Goal: Manage account settings

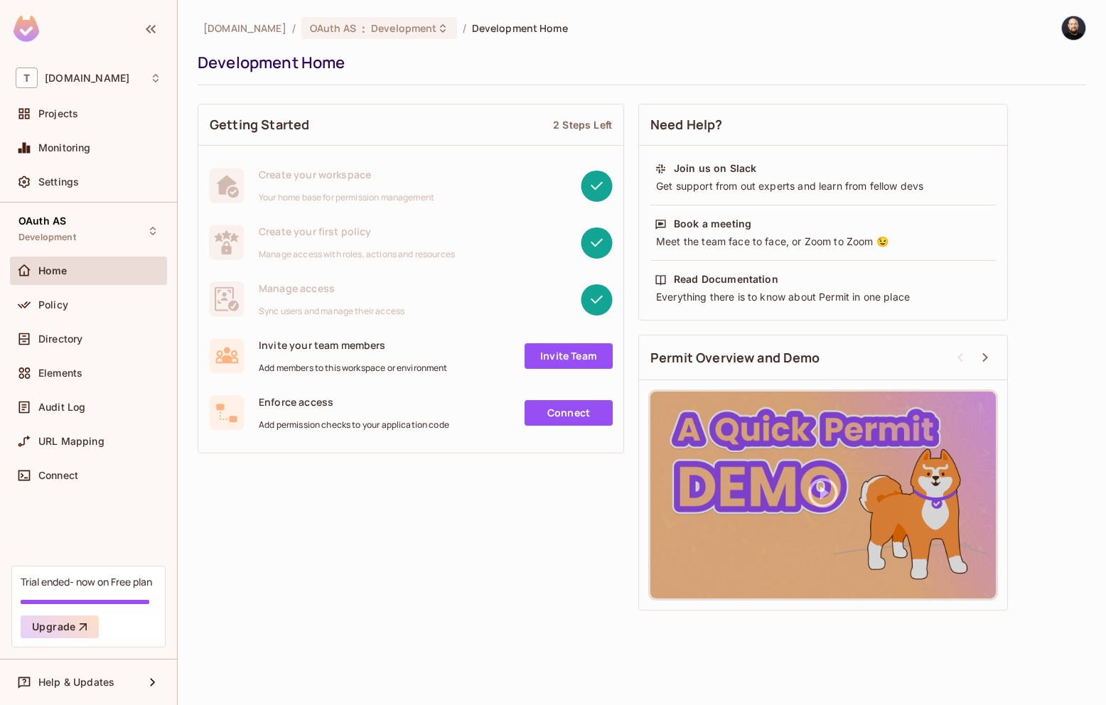
click at [1083, 23] on img at bounding box center [1072, 27] width 23 height 23
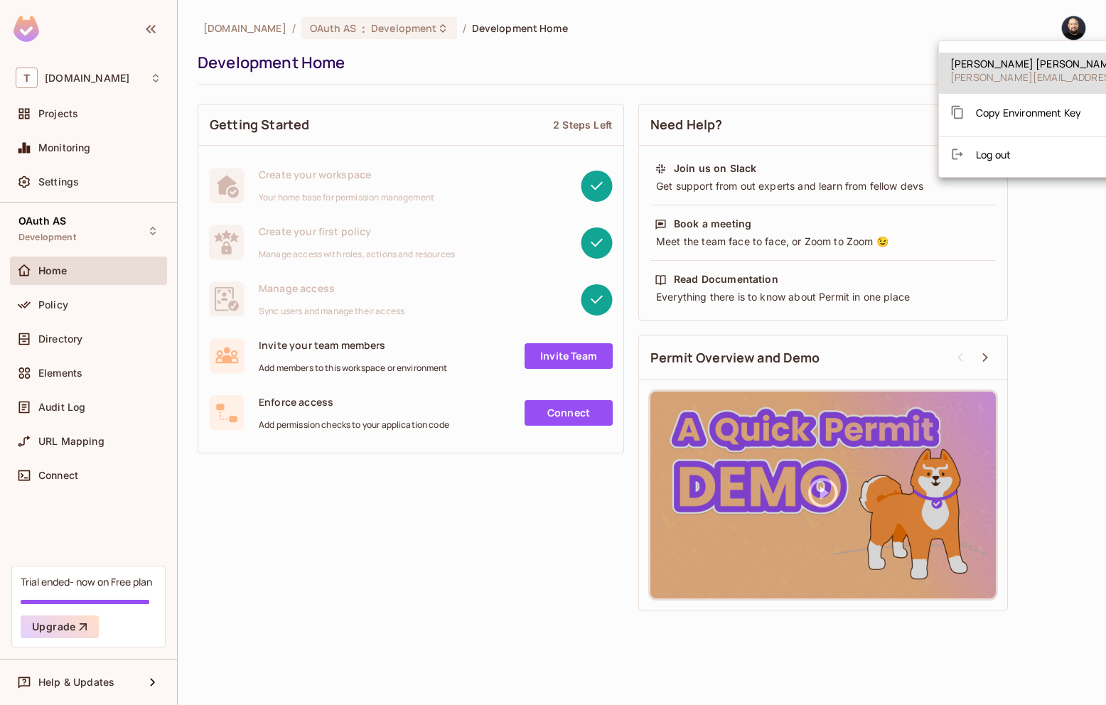
click at [1076, 26] on div at bounding box center [553, 352] width 1106 height 705
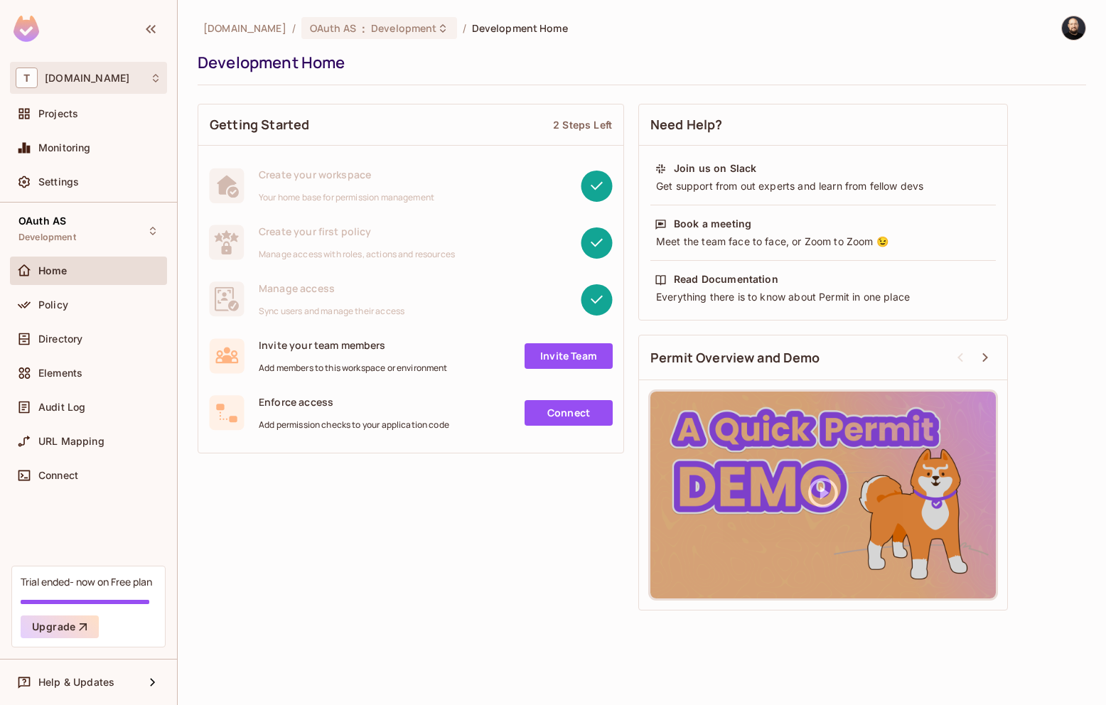
click at [116, 77] on div "T [DOMAIN_NAME]" at bounding box center [89, 77] width 146 height 21
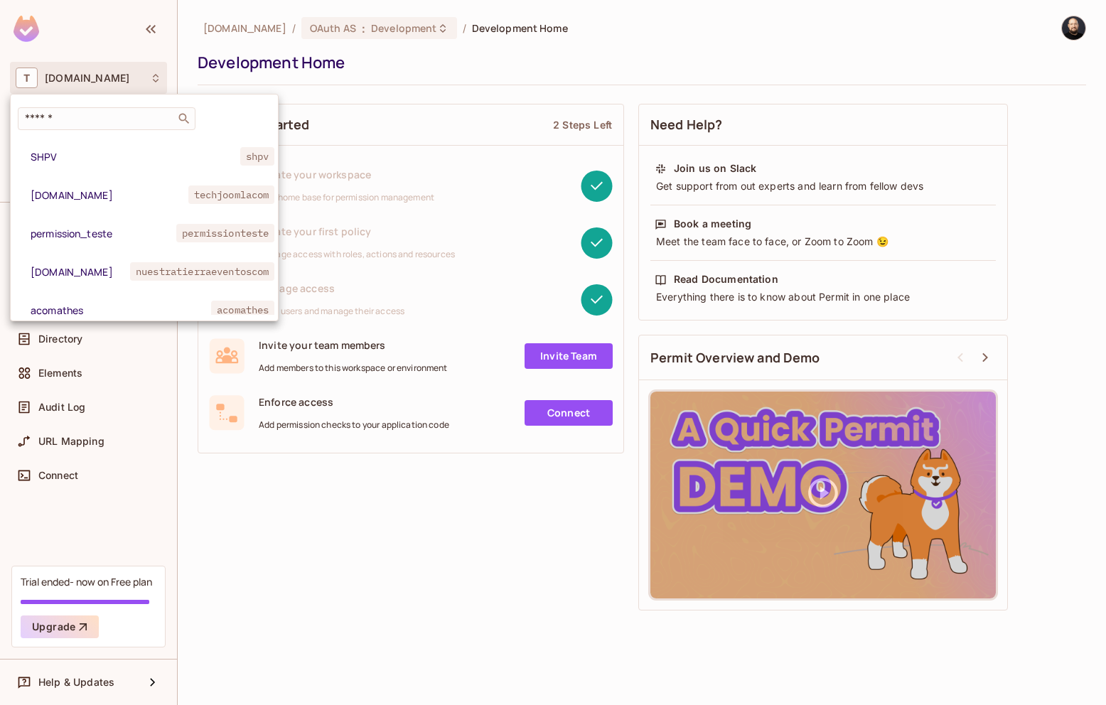
click at [116, 77] on div at bounding box center [553, 352] width 1106 height 705
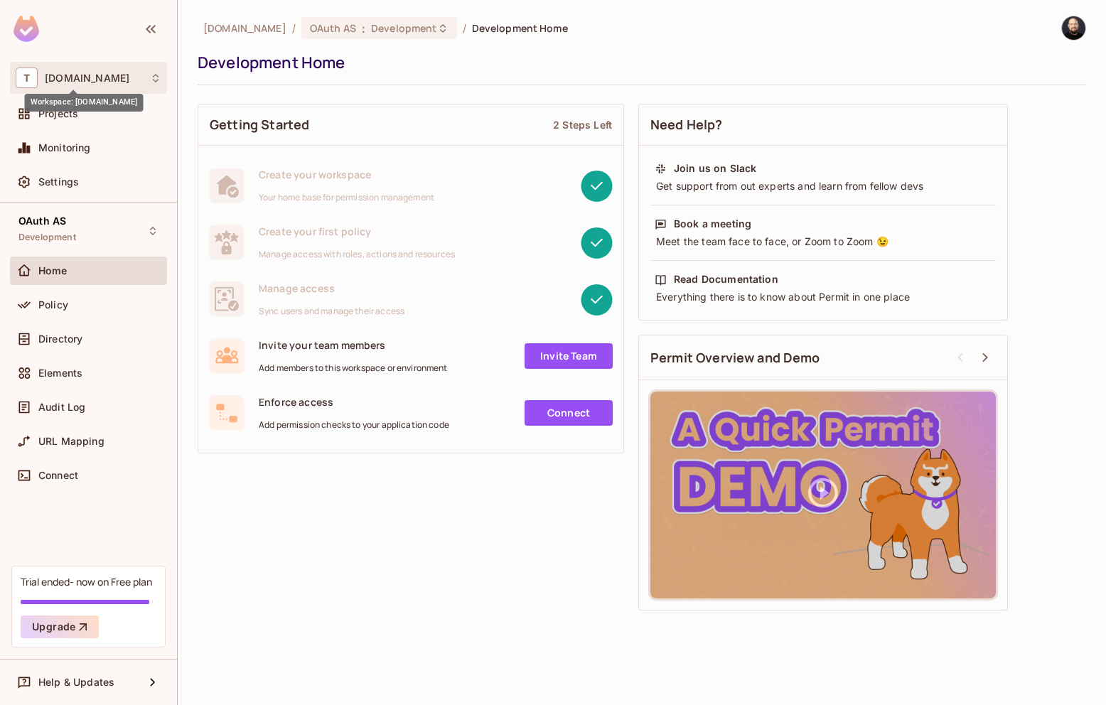
click at [92, 77] on span "[DOMAIN_NAME]" at bounding box center [87, 77] width 85 height 11
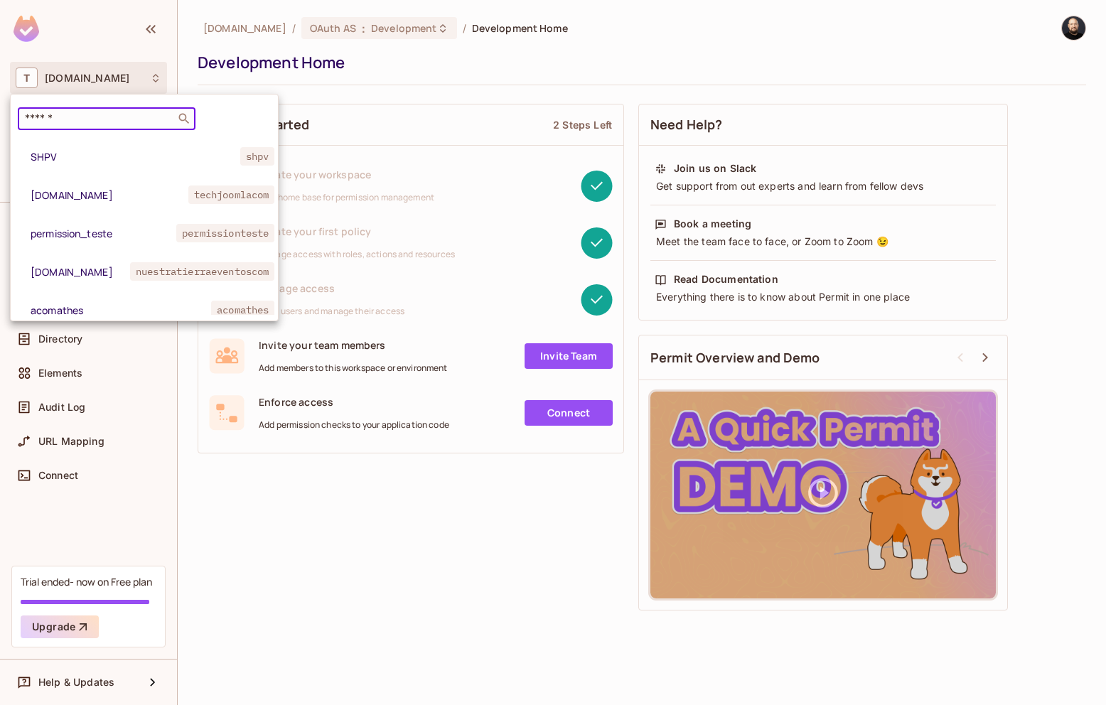
click at [83, 115] on input "text" at bounding box center [96, 119] width 149 height 14
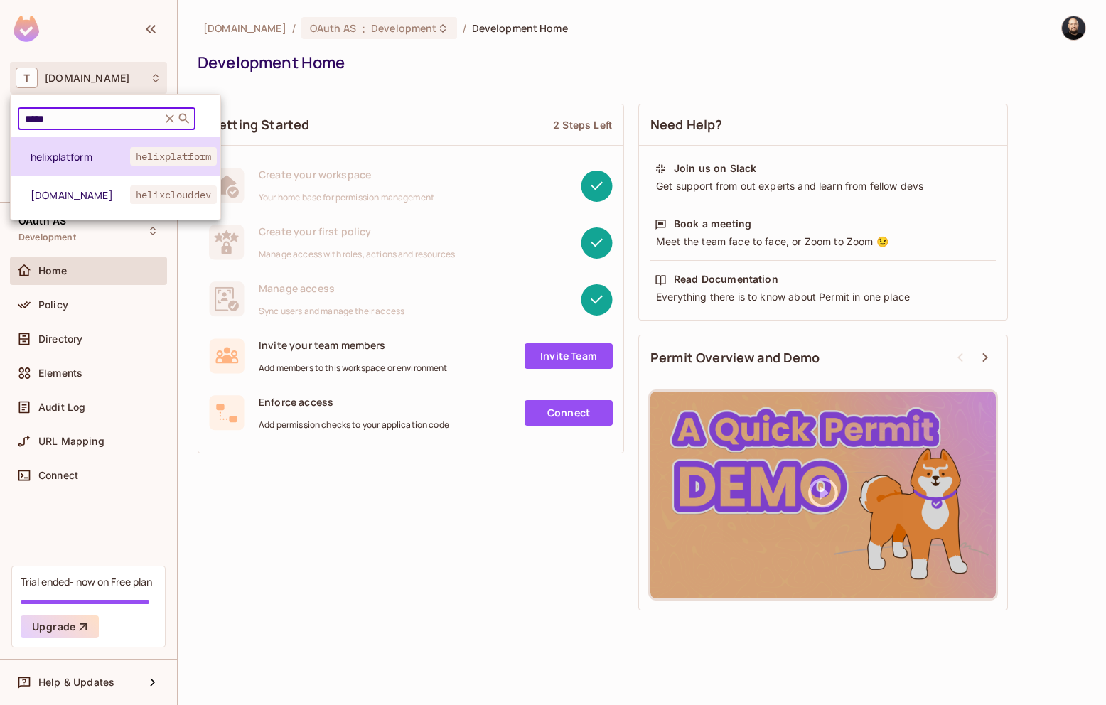
type input "*****"
click at [82, 163] on li "helixplatform helixplatform" at bounding box center [116, 156] width 210 height 38
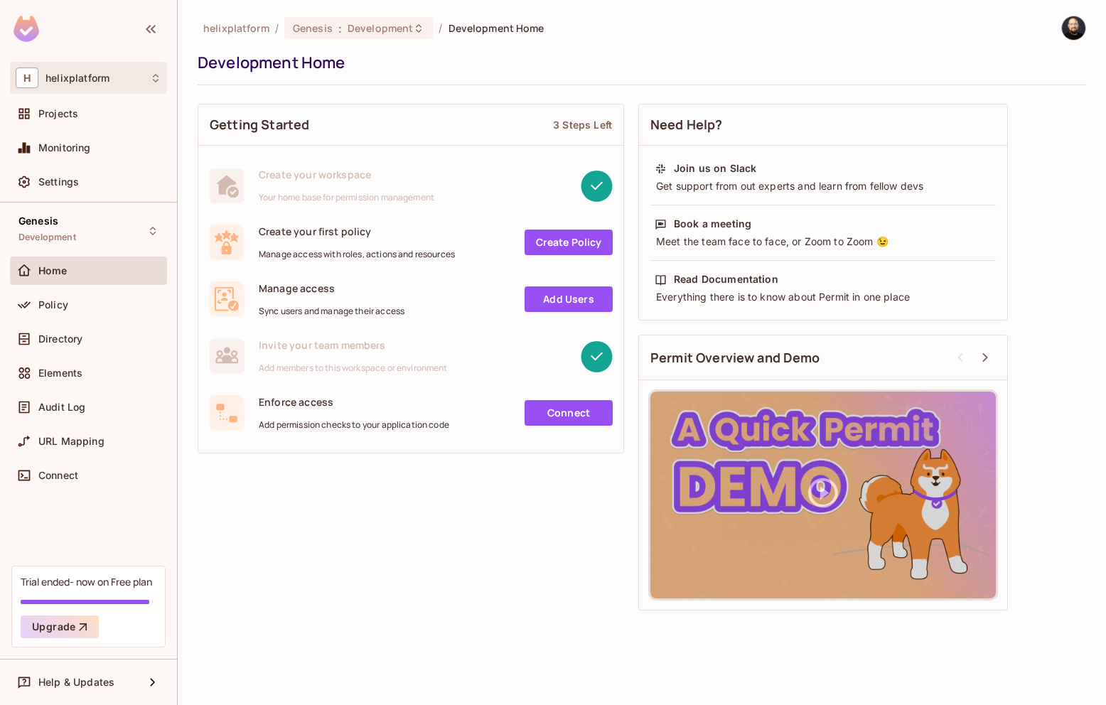
click at [97, 76] on span "helixplatform" at bounding box center [77, 77] width 64 height 11
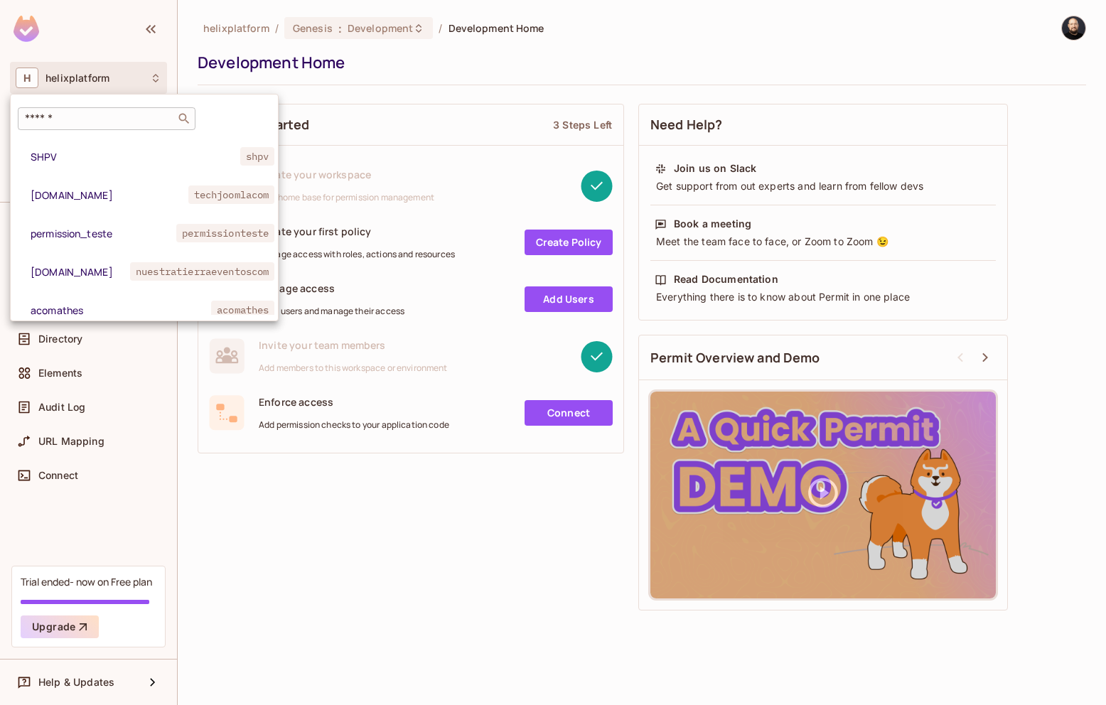
click at [87, 118] on input "text" at bounding box center [96, 119] width 149 height 14
click at [363, 77] on div at bounding box center [553, 352] width 1106 height 705
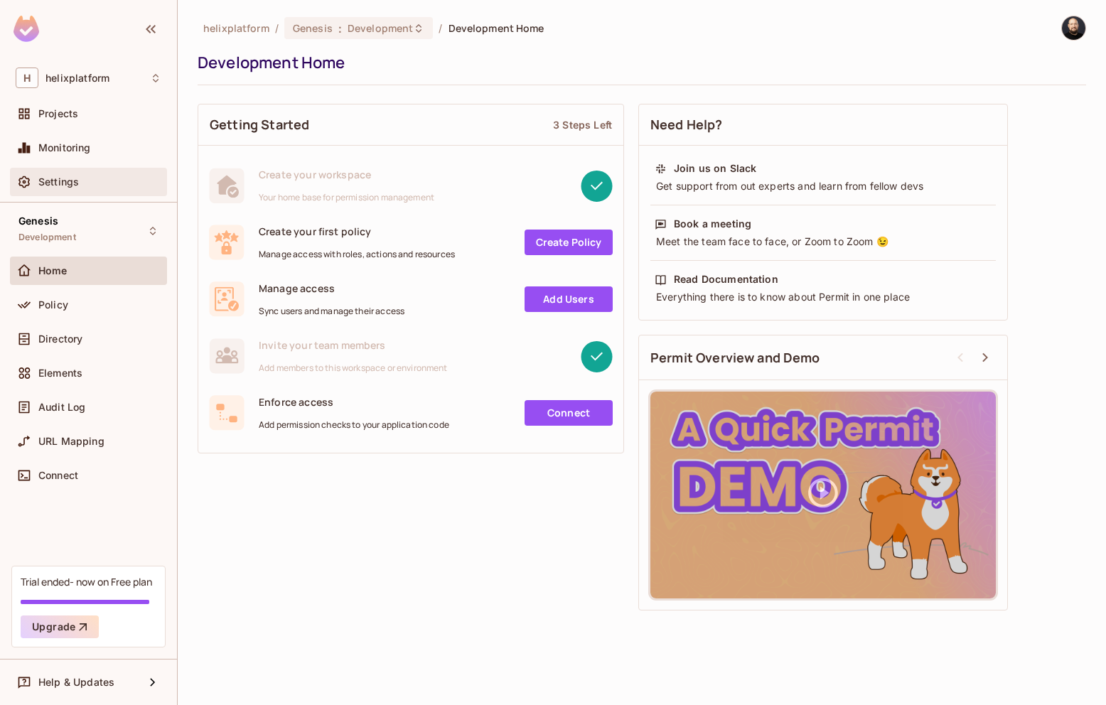
click at [99, 180] on div "Settings" at bounding box center [99, 181] width 123 height 11
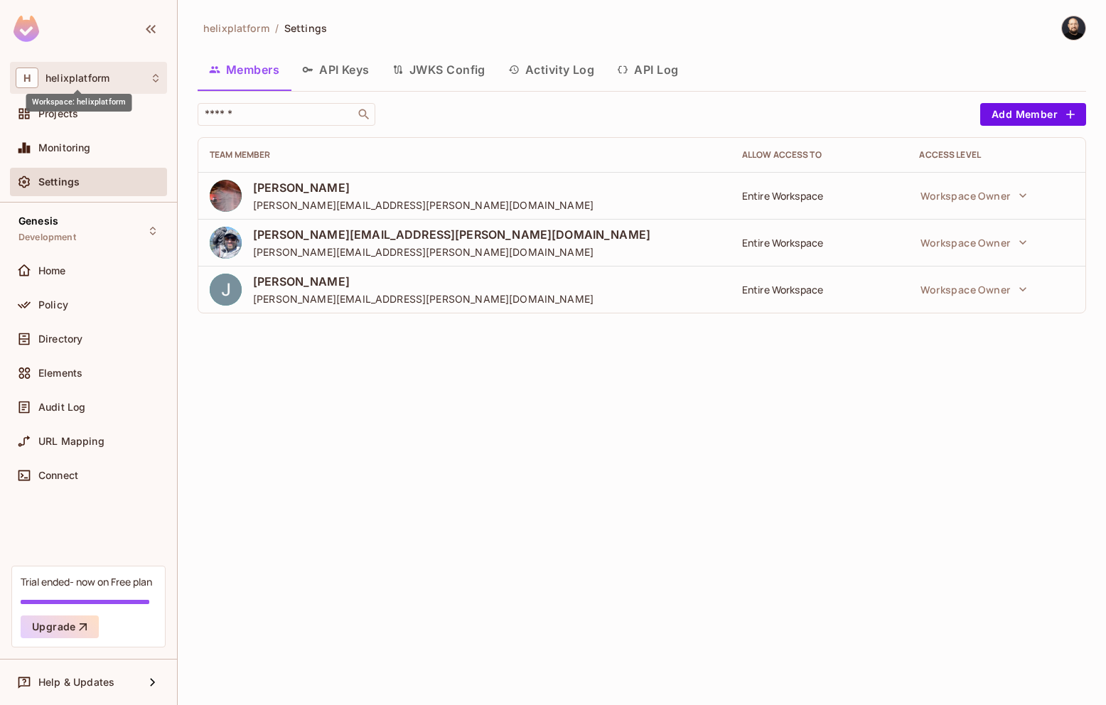
click at [85, 81] on span "helixplatform" at bounding box center [77, 77] width 64 height 11
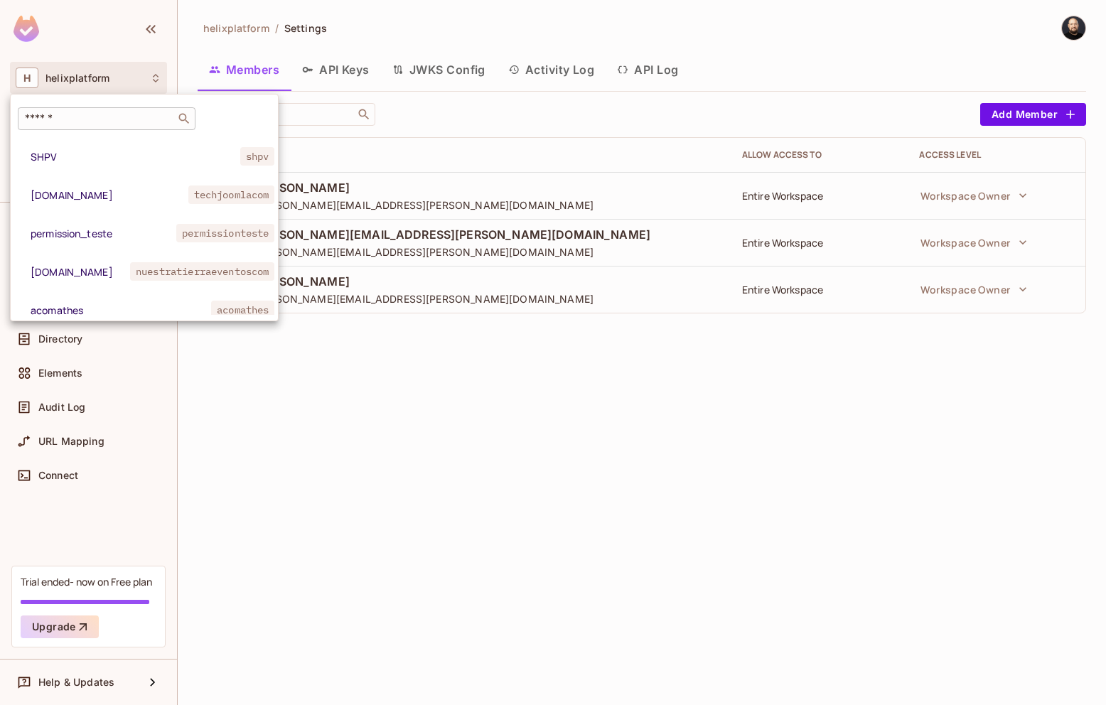
click at [83, 110] on div "​" at bounding box center [107, 118] width 178 height 23
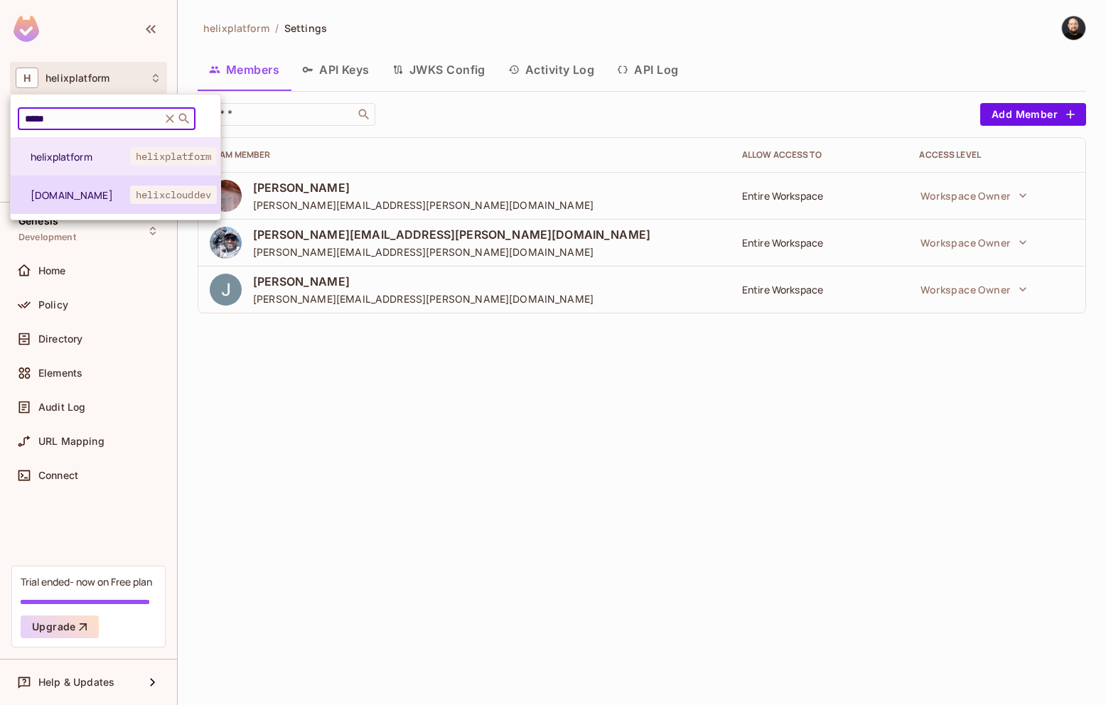
type input "*****"
click at [102, 197] on span "[DOMAIN_NAME]" at bounding box center [80, 194] width 99 height 13
